Goal: Browse casually

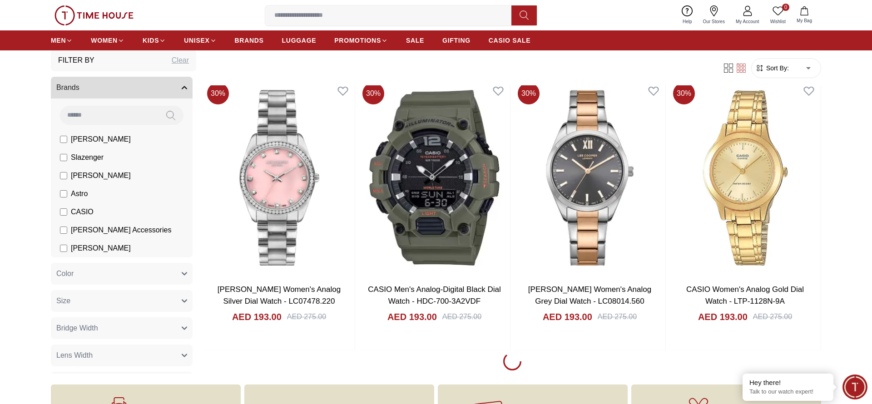
scroll to position [1521, 0]
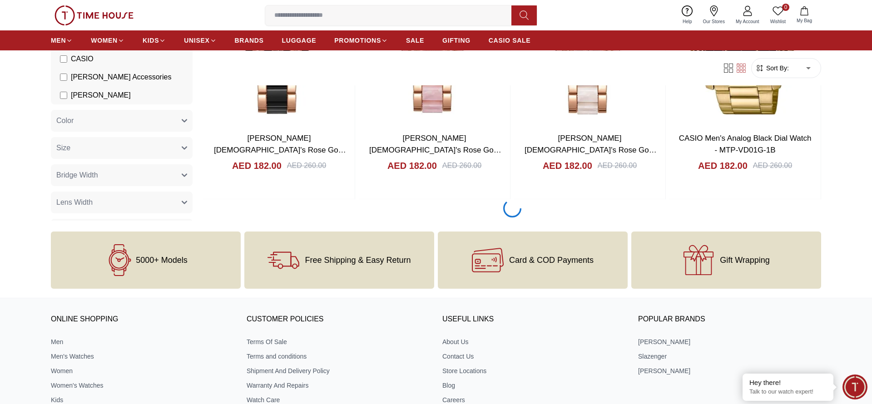
scroll to position [4340, 0]
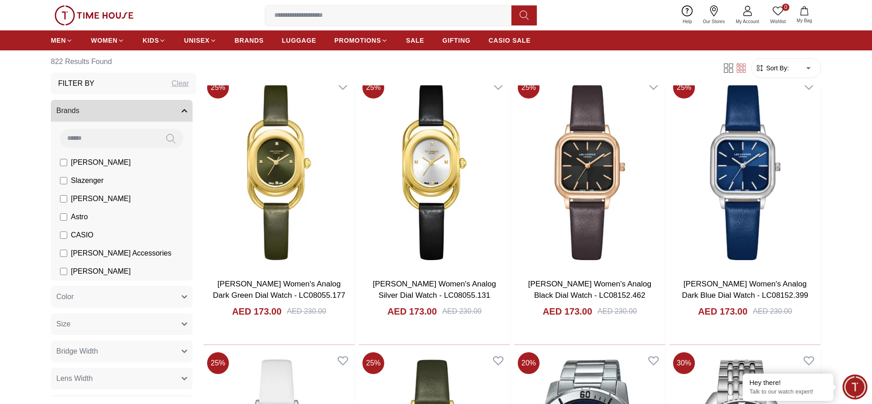
scroll to position [7158, 0]
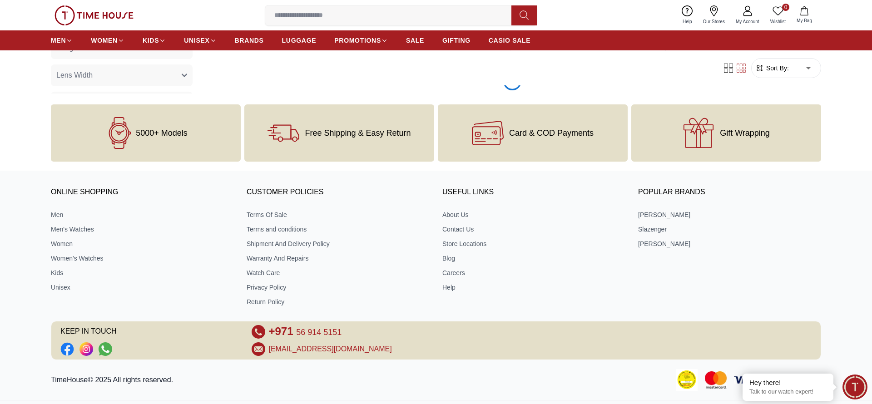
scroll to position [9977, 0]
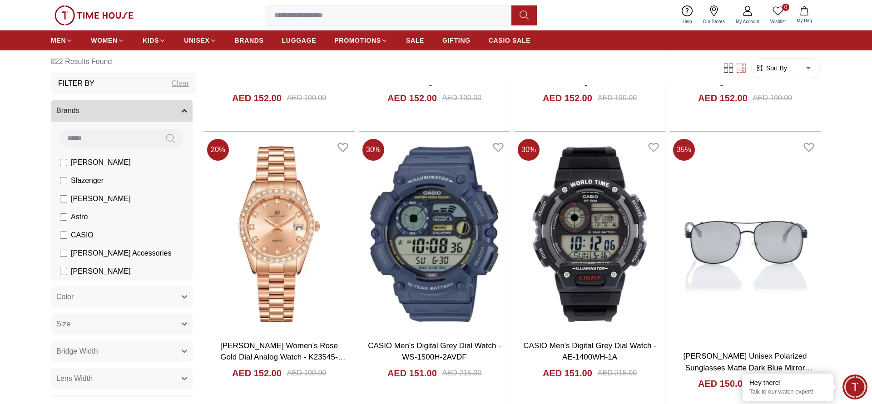
scroll to position [12795, 0]
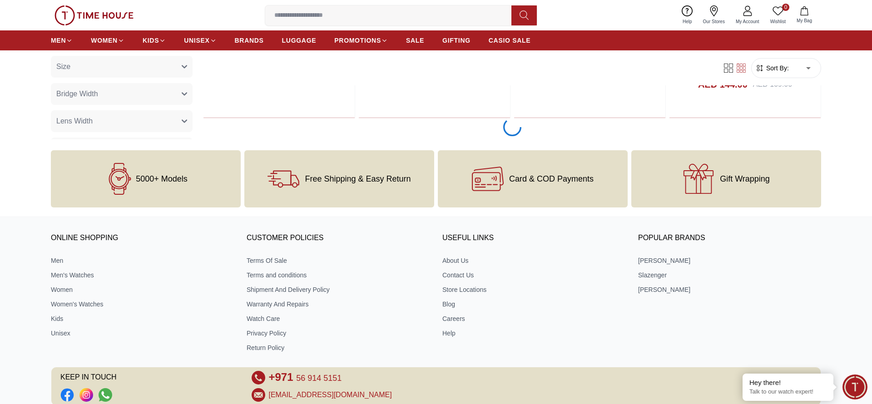
scroll to position [14204, 0]
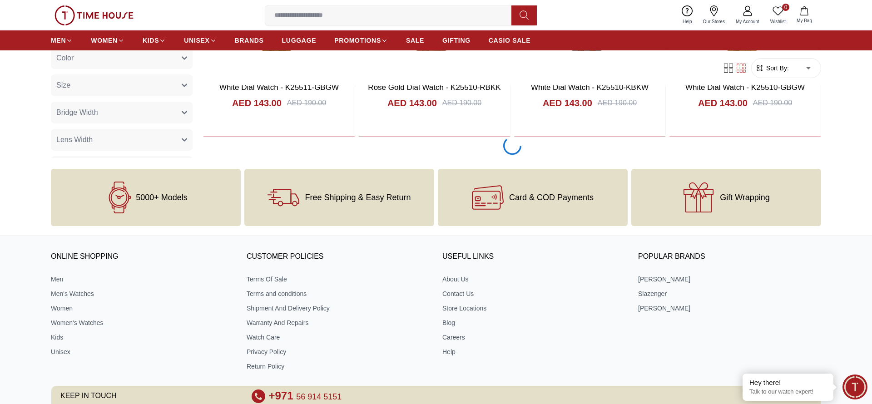
scroll to position [15614, 0]
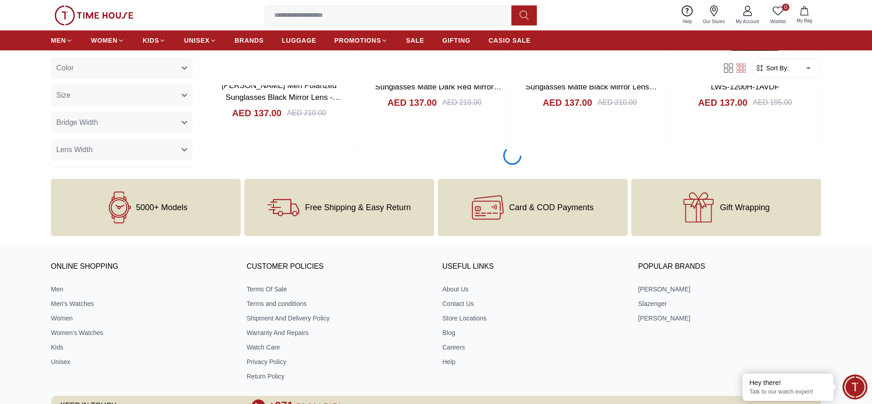
scroll to position [18432, 0]
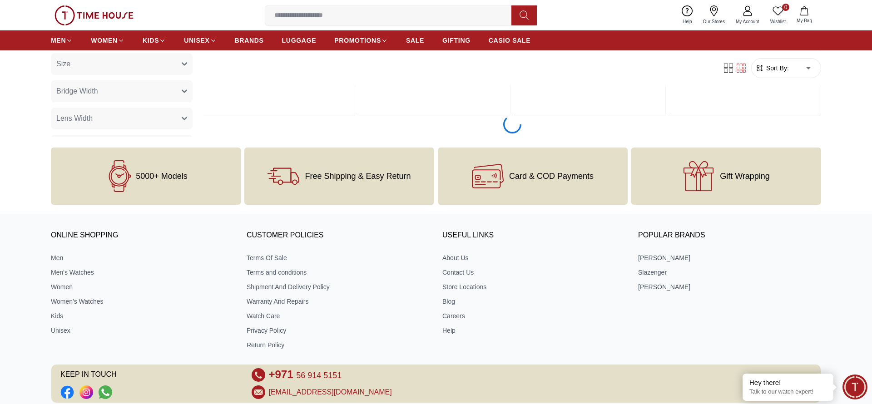
scroll to position [19842, 0]
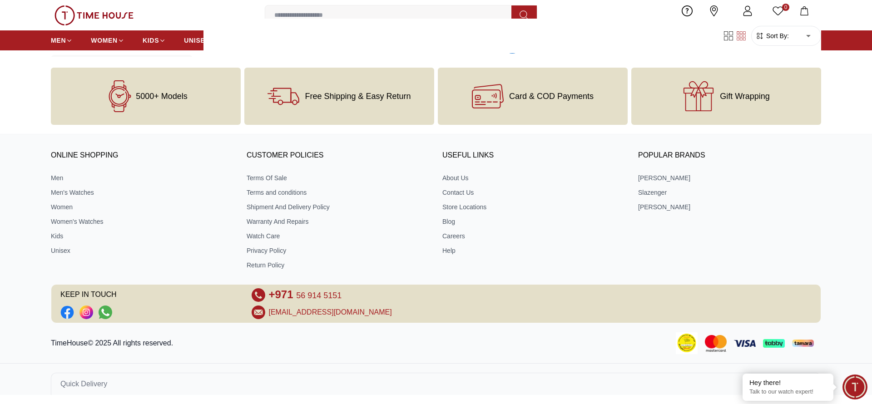
scroll to position [21251, 0]
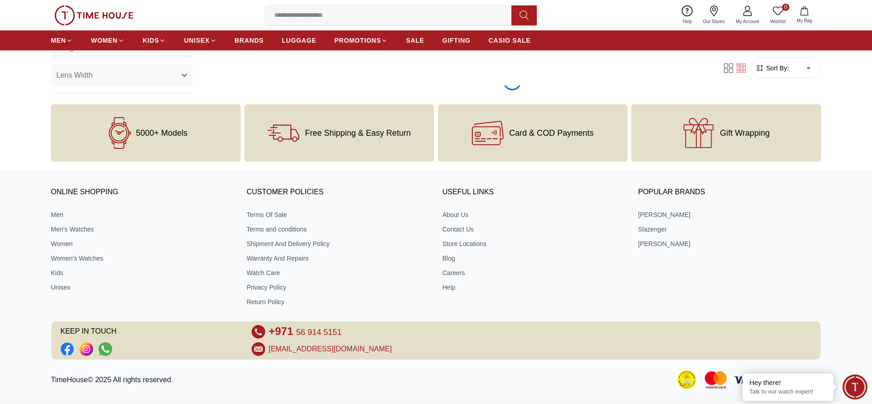
scroll to position [22660, 0]
